Goal: Entertainment & Leisure: Browse casually

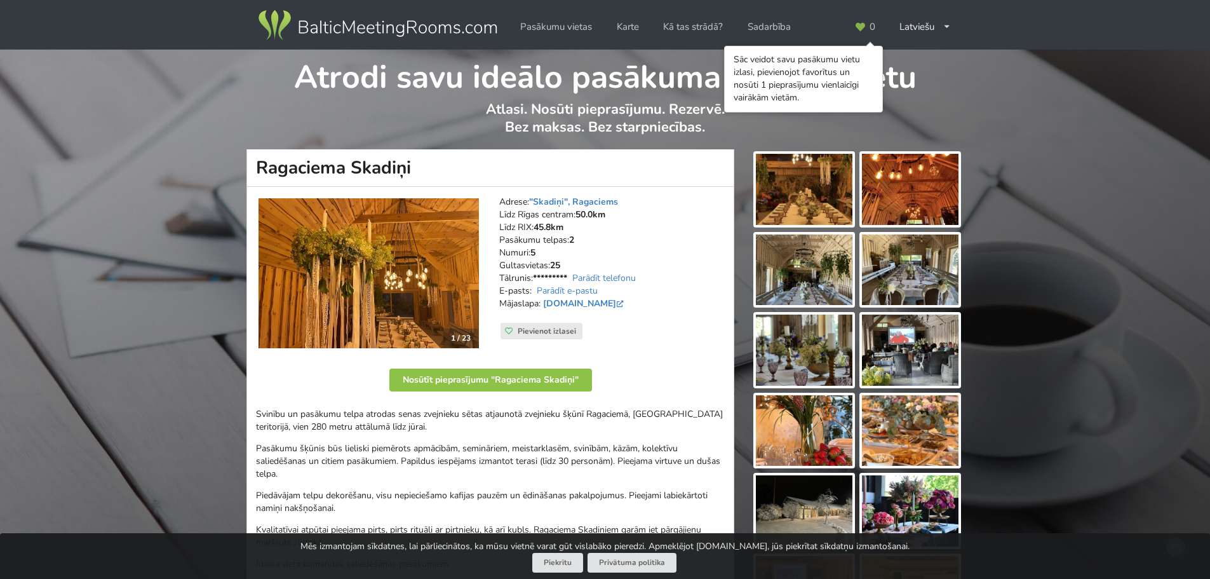
click at [826, 194] on img at bounding box center [804, 189] width 97 height 71
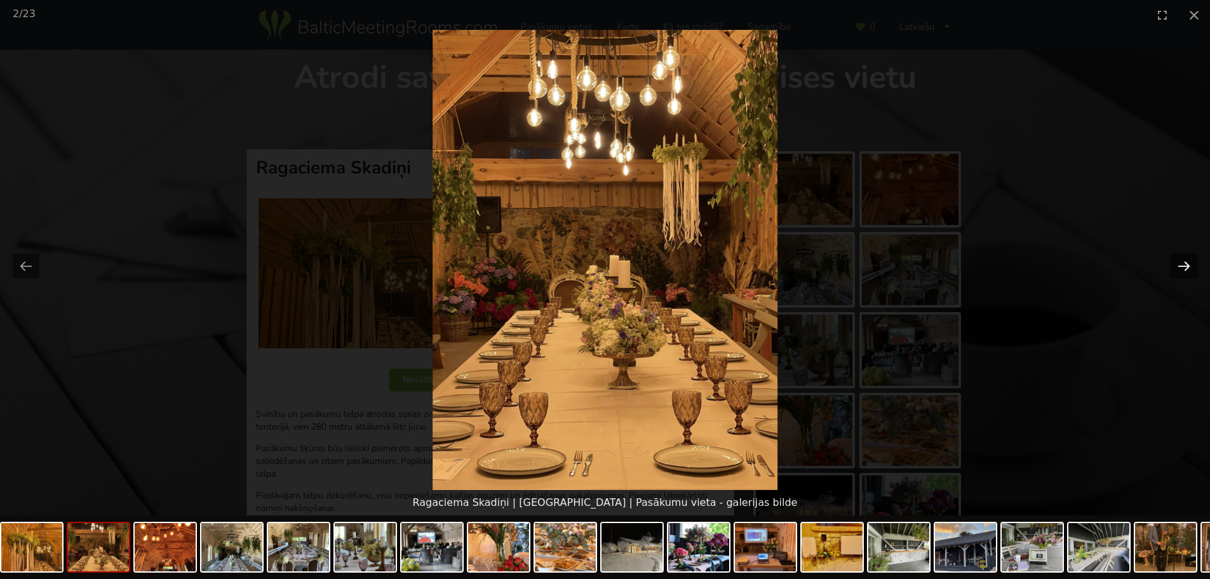
click at [1184, 267] on button "Next slide" at bounding box center [1183, 265] width 27 height 25
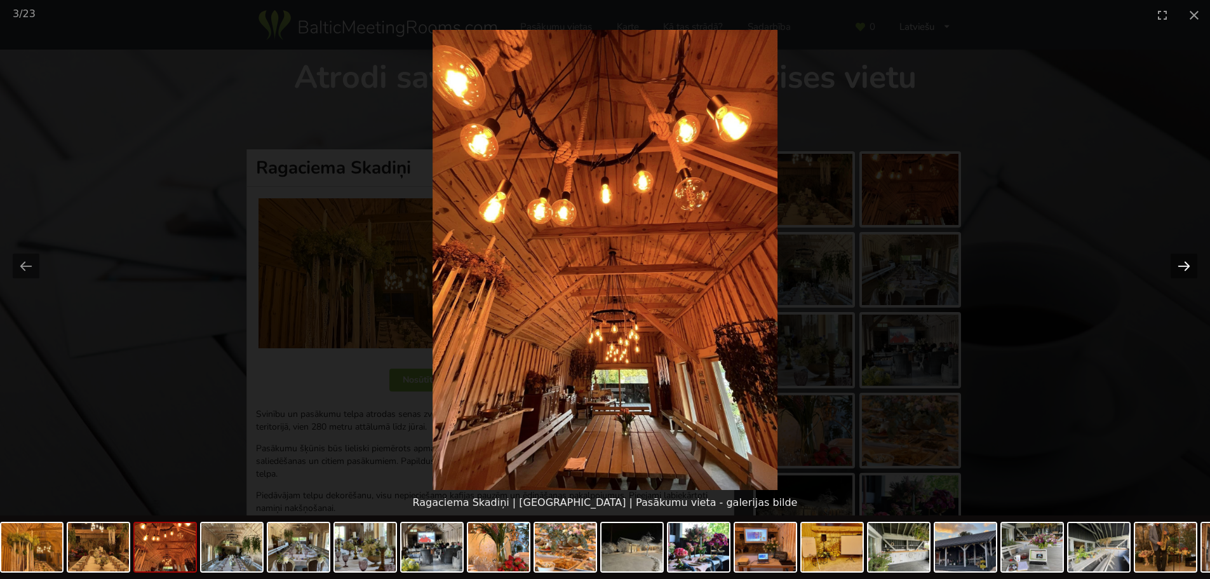
click at [1184, 267] on button "Next slide" at bounding box center [1183, 265] width 27 height 25
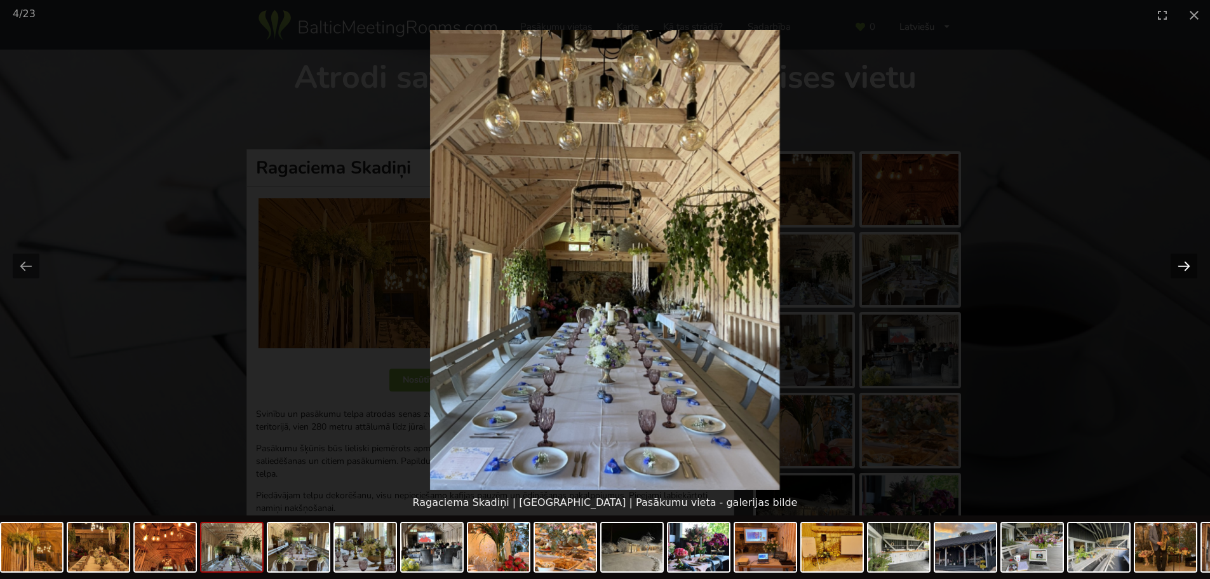
click at [1184, 267] on button "Next slide" at bounding box center [1183, 265] width 27 height 25
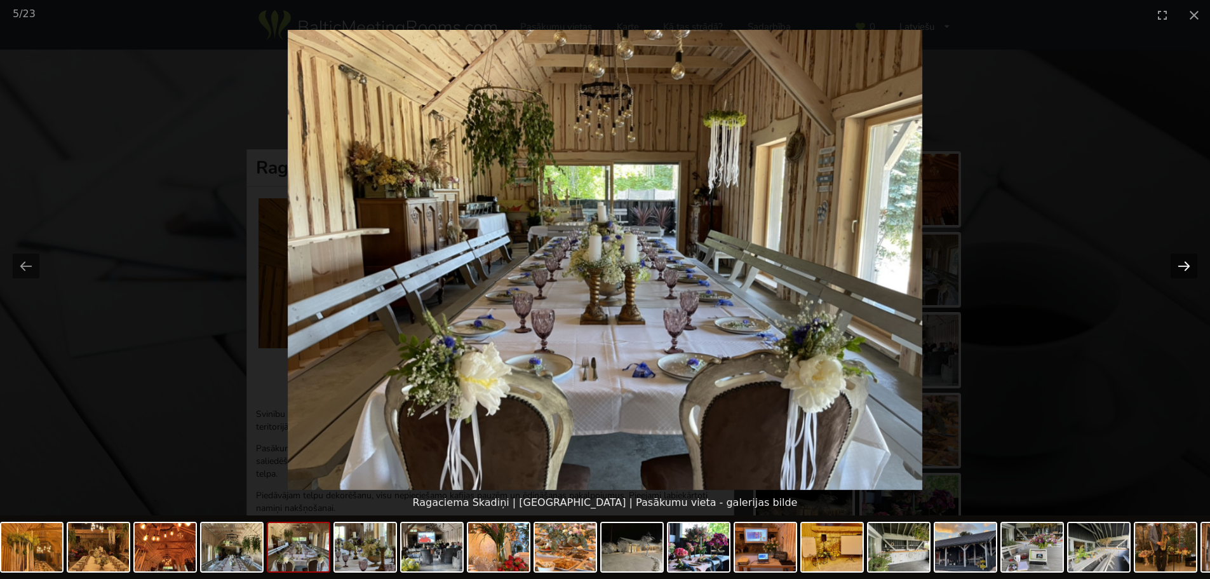
click at [1184, 267] on button "Next slide" at bounding box center [1183, 265] width 27 height 25
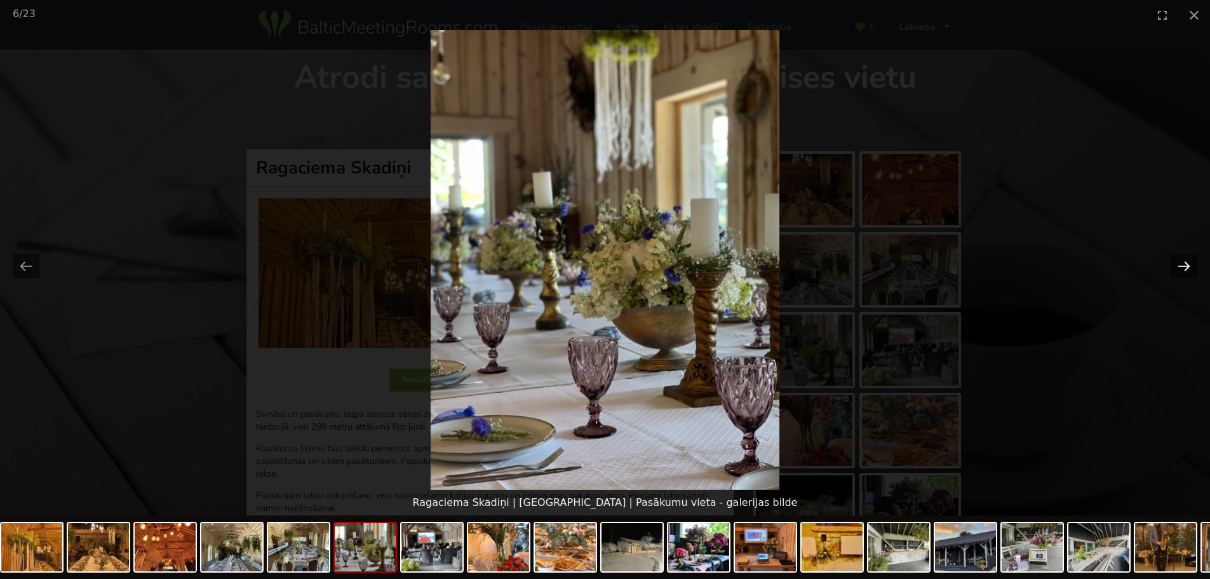
click at [1184, 267] on button "Next slide" at bounding box center [1183, 265] width 27 height 25
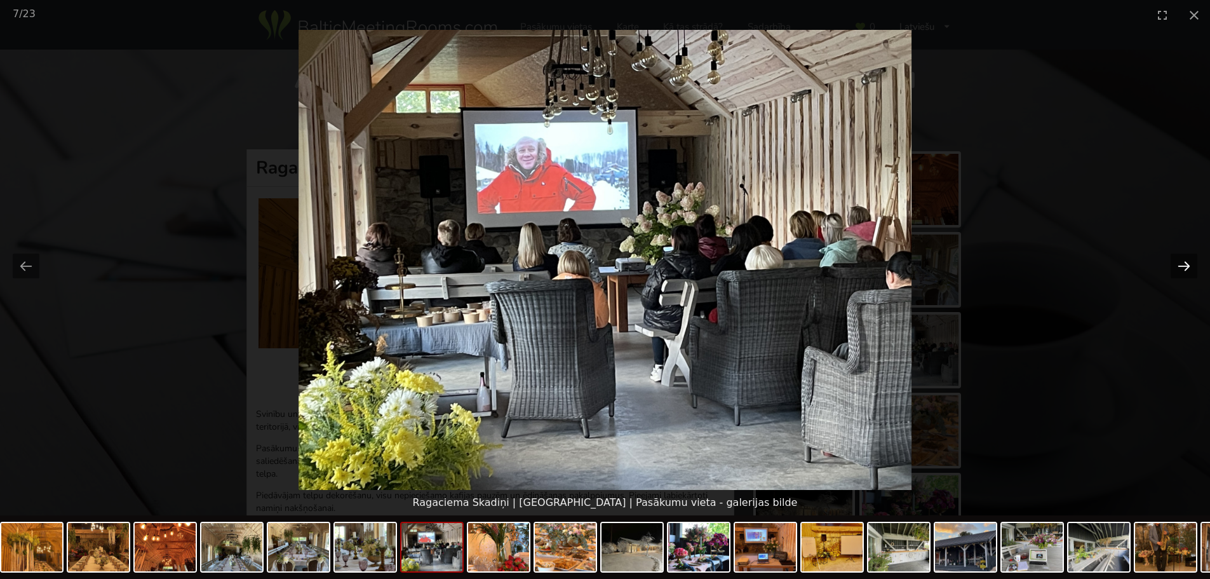
click at [1184, 267] on button "Next slide" at bounding box center [1183, 265] width 27 height 25
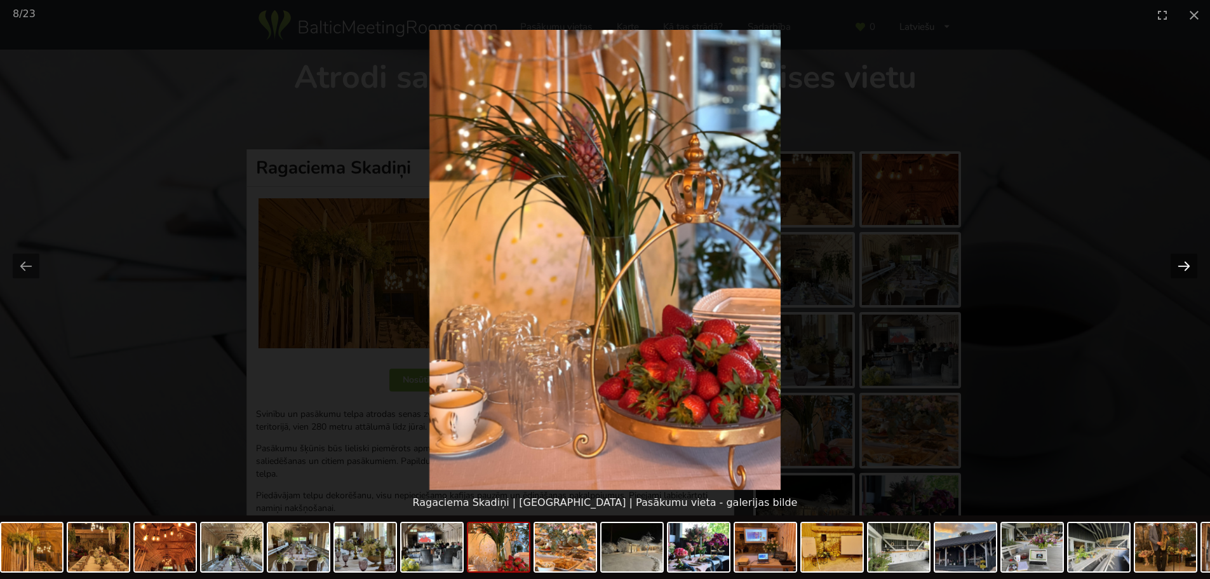
click at [1184, 267] on button "Next slide" at bounding box center [1183, 265] width 27 height 25
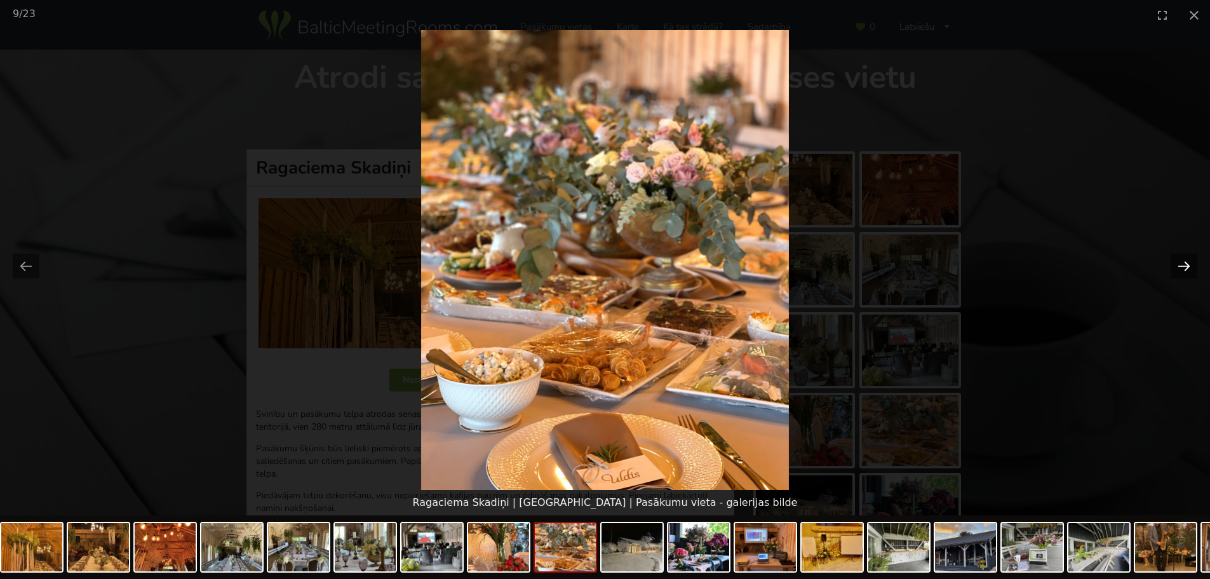
click at [1184, 267] on button "Next slide" at bounding box center [1183, 265] width 27 height 25
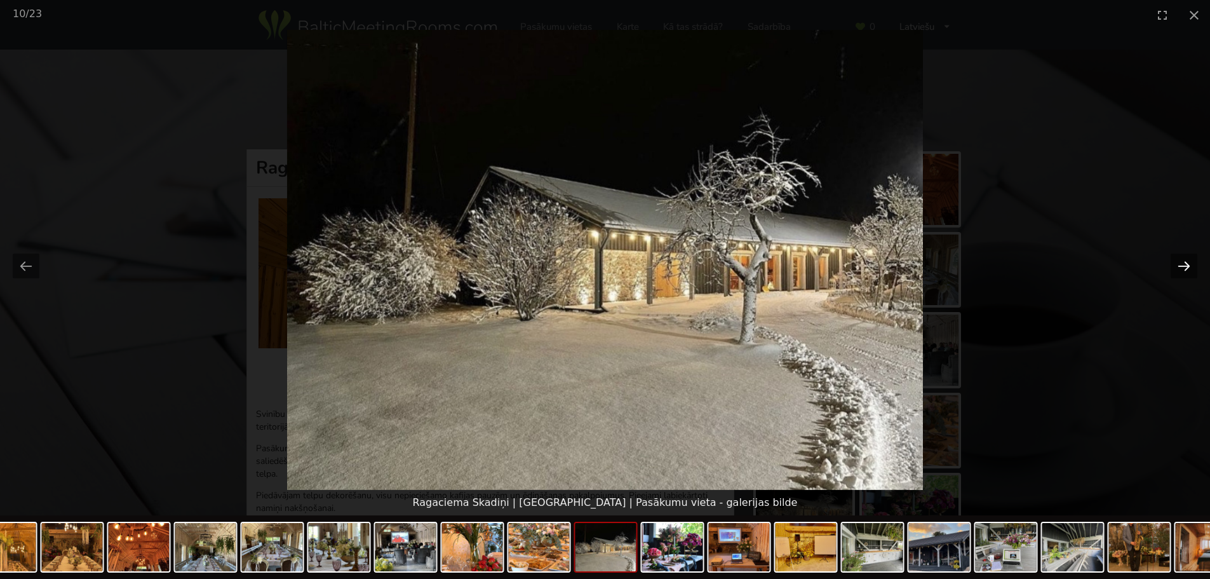
click at [1184, 267] on button "Next slide" at bounding box center [1183, 265] width 27 height 25
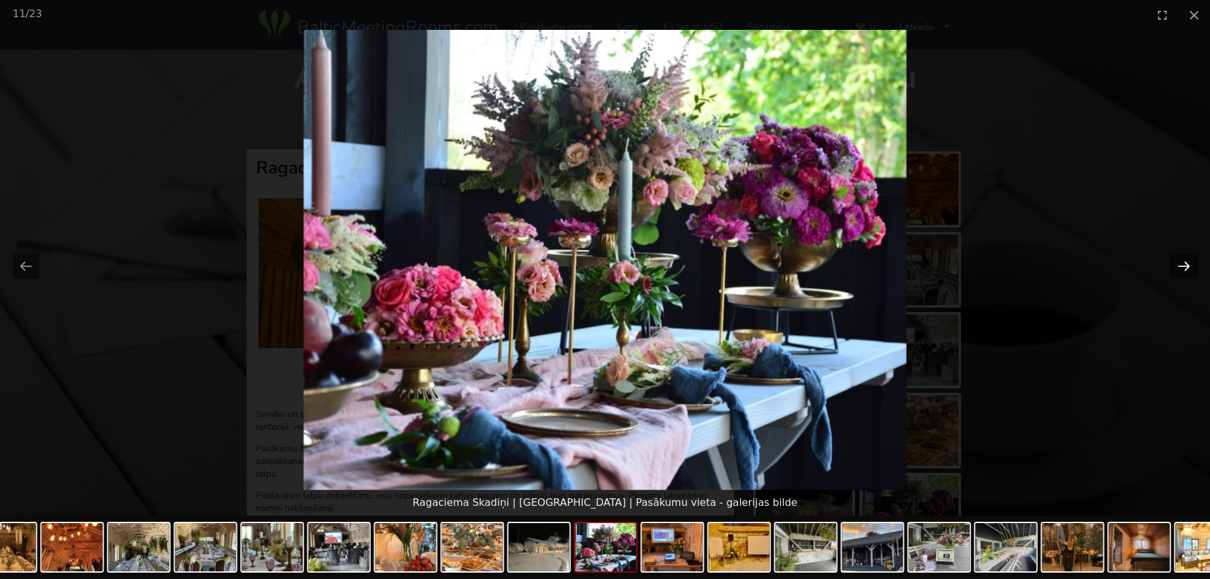
click at [1184, 267] on button "Next slide" at bounding box center [1183, 265] width 27 height 25
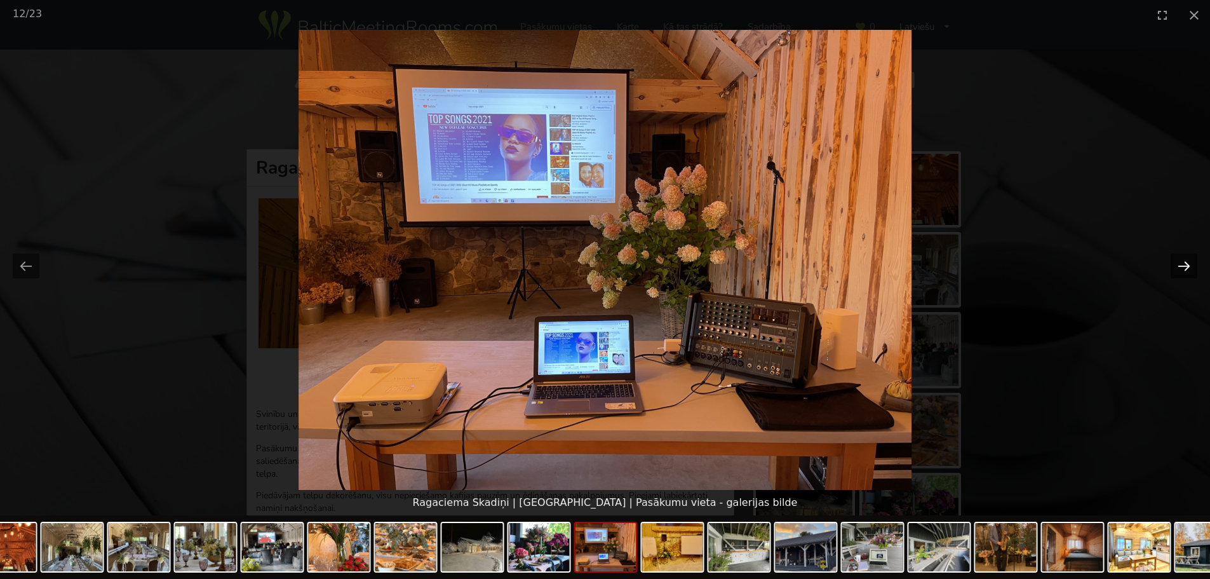
click at [1184, 267] on button "Next slide" at bounding box center [1183, 265] width 27 height 25
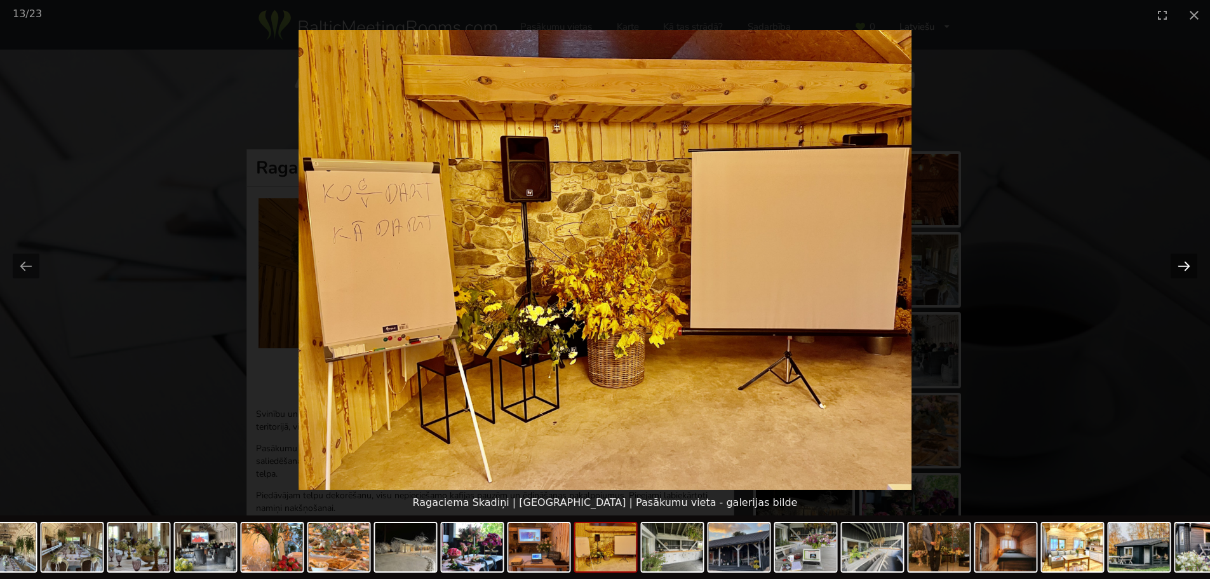
click at [1184, 267] on button "Next slide" at bounding box center [1183, 265] width 27 height 25
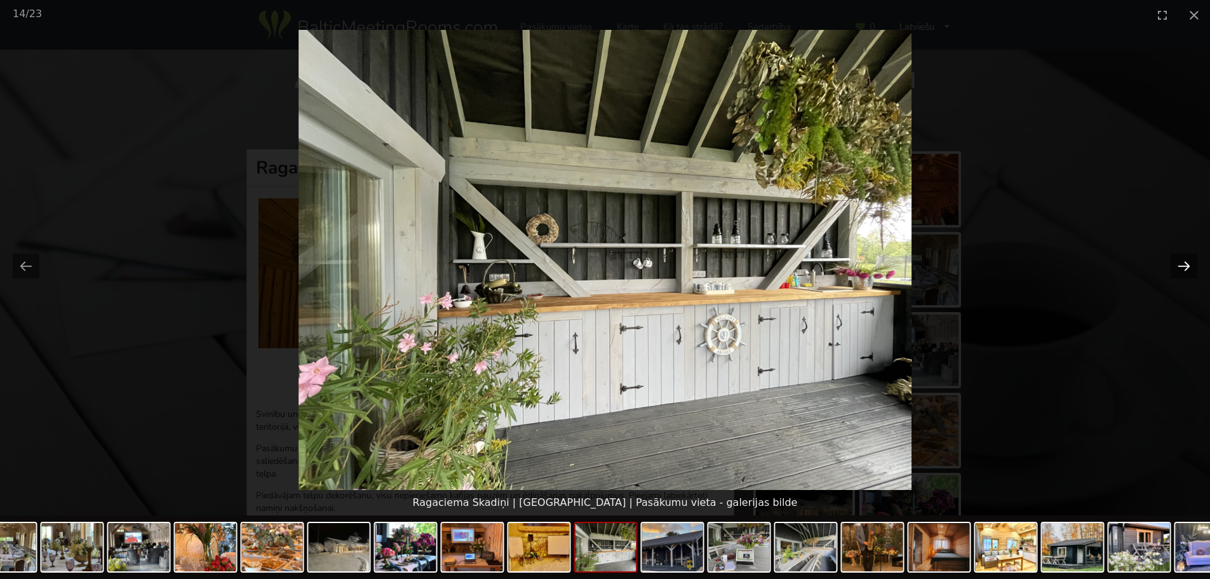
click at [1184, 267] on button "Next slide" at bounding box center [1183, 265] width 27 height 25
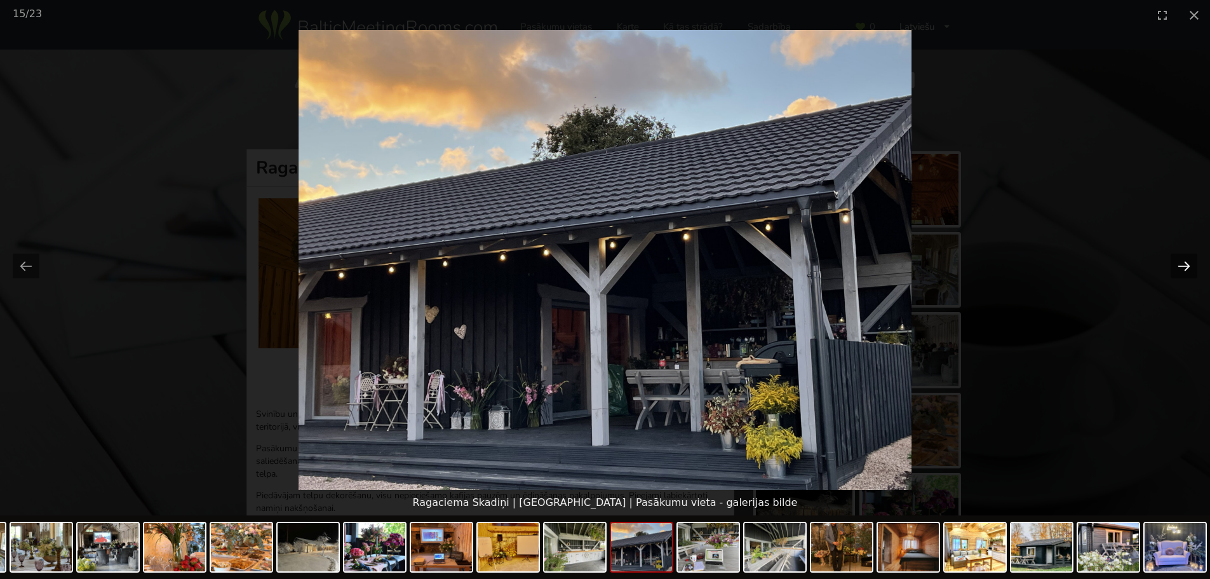
click at [1184, 267] on button "Next slide" at bounding box center [1183, 265] width 27 height 25
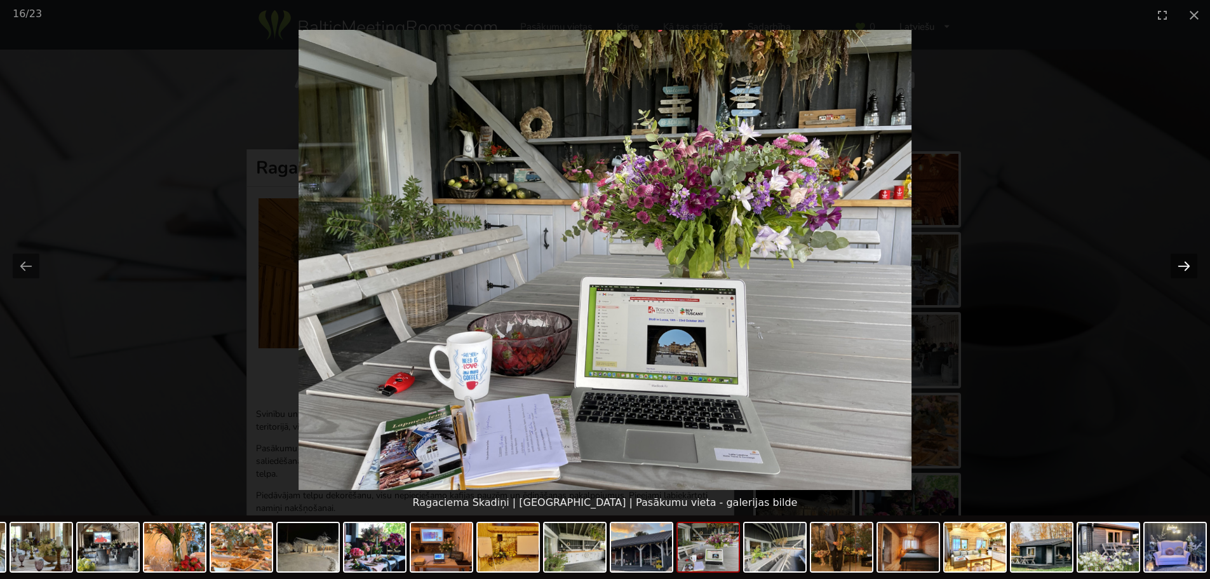
click at [1184, 267] on button "Next slide" at bounding box center [1183, 265] width 27 height 25
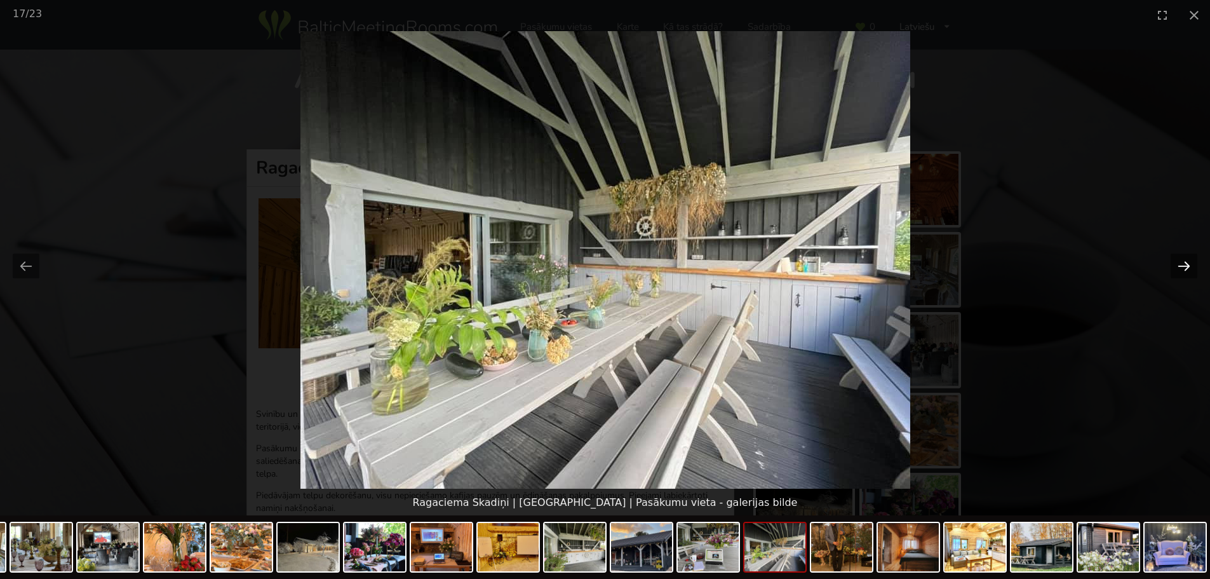
click at [1184, 267] on button "Next slide" at bounding box center [1183, 265] width 27 height 25
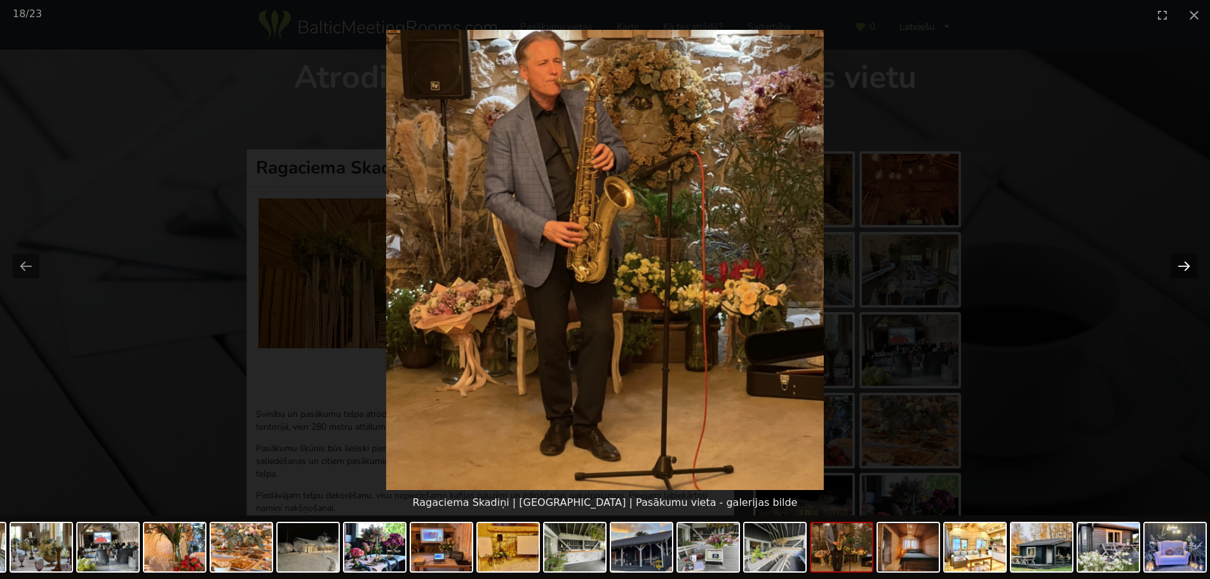
click at [1184, 267] on button "Next slide" at bounding box center [1183, 265] width 27 height 25
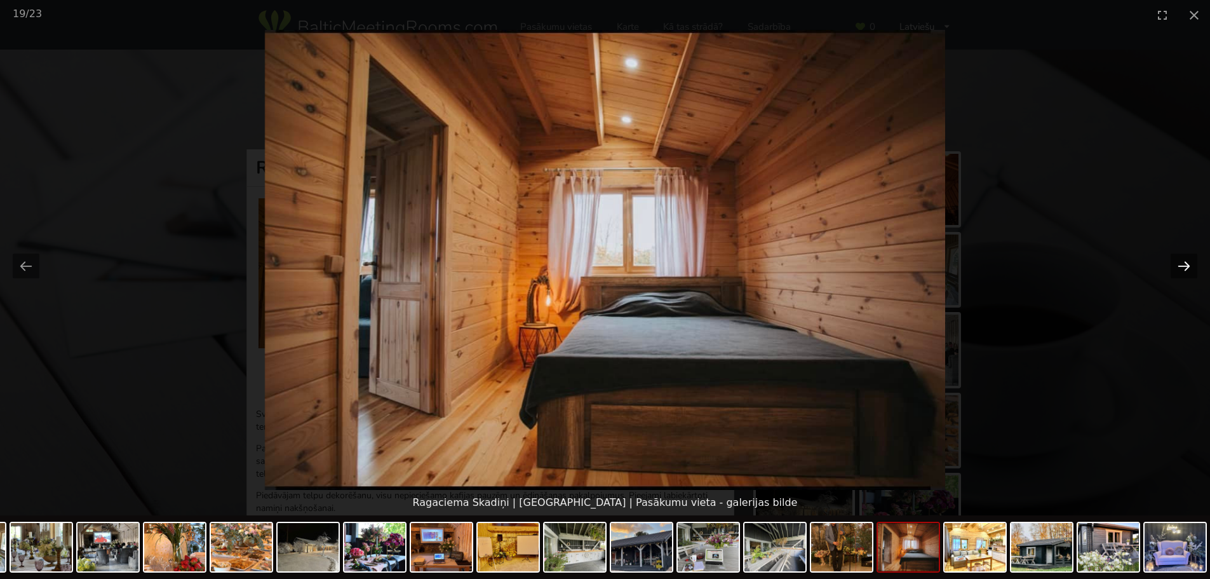
click at [1184, 267] on button "Next slide" at bounding box center [1183, 265] width 27 height 25
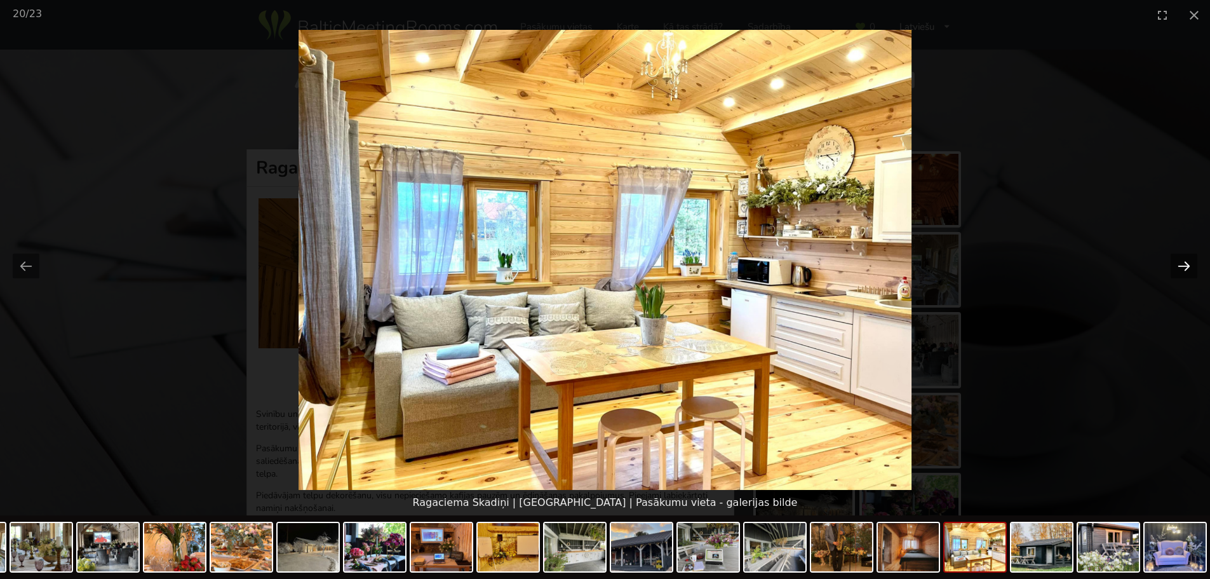
click at [1184, 267] on button "Next slide" at bounding box center [1183, 265] width 27 height 25
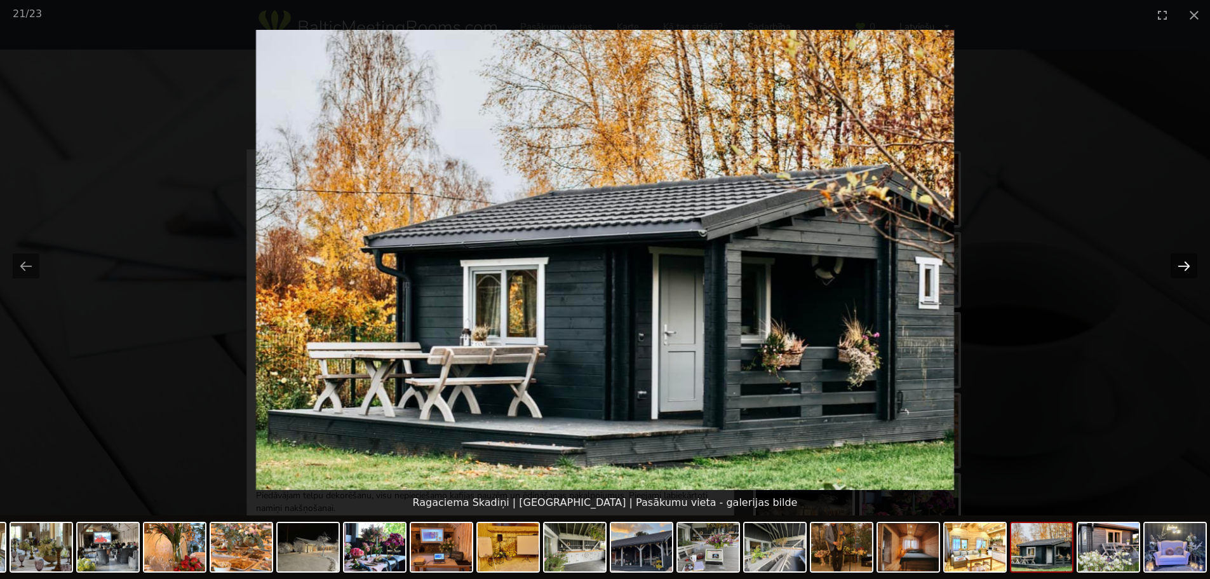
click at [1184, 267] on button "Next slide" at bounding box center [1183, 265] width 27 height 25
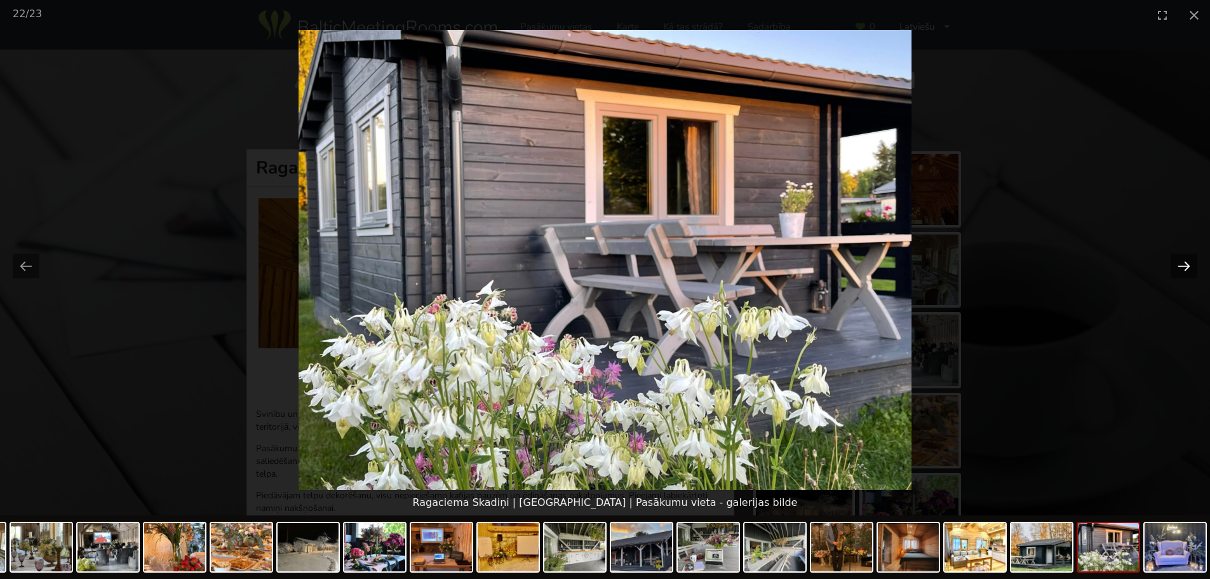
click at [1184, 267] on button "Next slide" at bounding box center [1183, 265] width 27 height 25
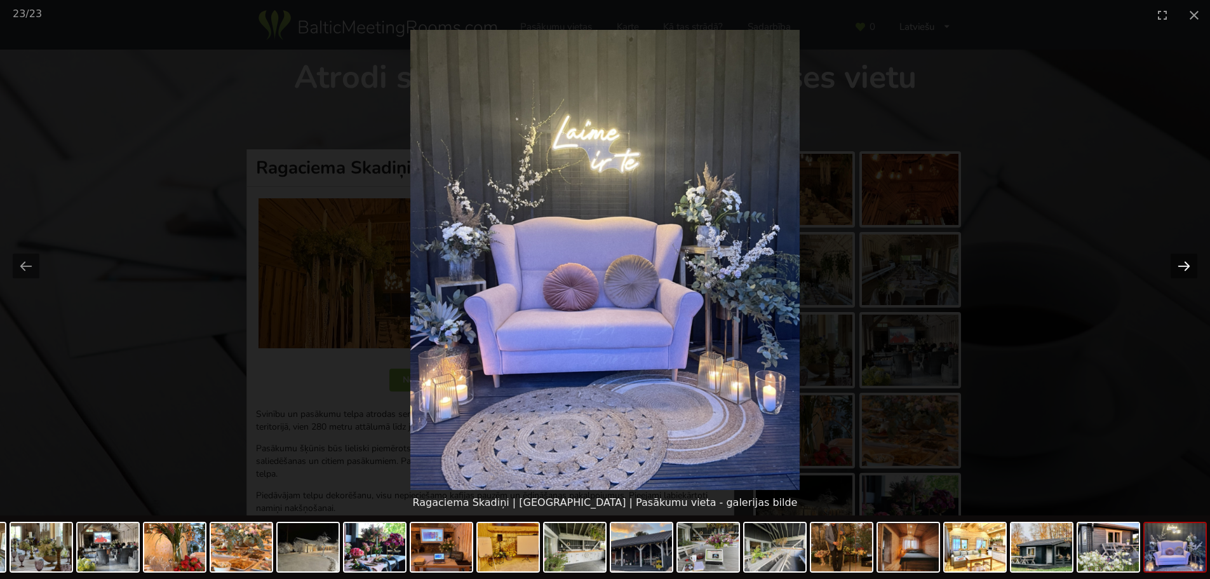
click at [1184, 267] on button "Next slide" at bounding box center [1183, 265] width 27 height 25
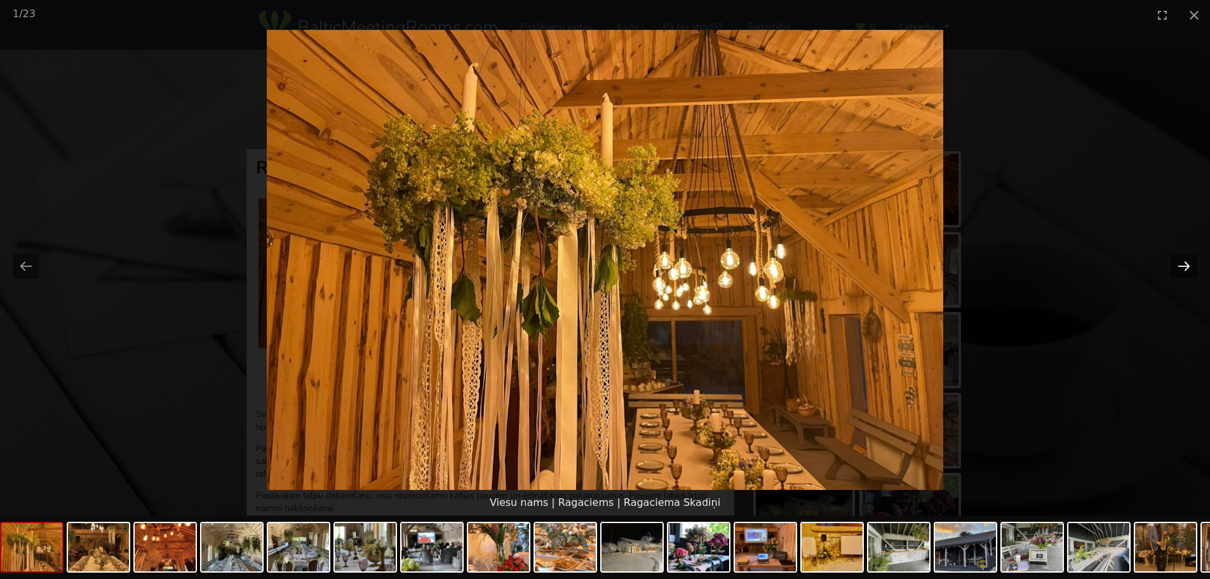
click at [1184, 267] on button "Next slide" at bounding box center [1183, 265] width 27 height 25
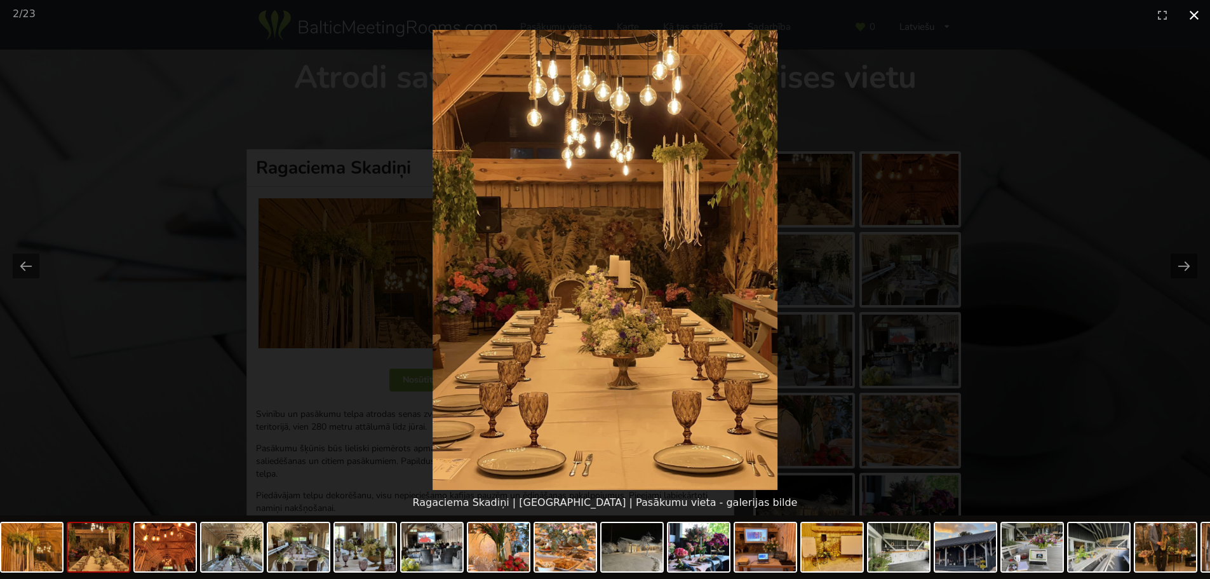
click at [1189, 20] on button "Close gallery" at bounding box center [1194, 15] width 32 height 30
